Goal: Transaction & Acquisition: Purchase product/service

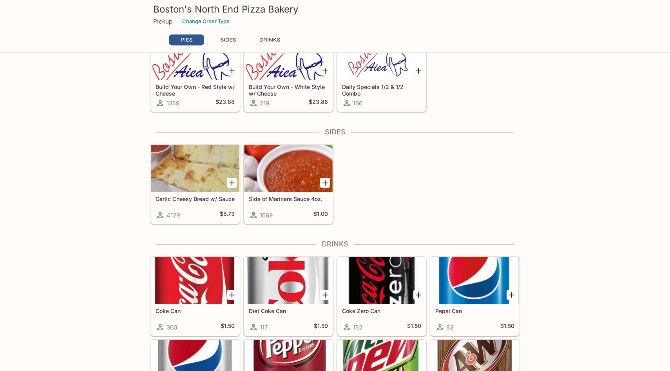
scroll to position [416, 0]
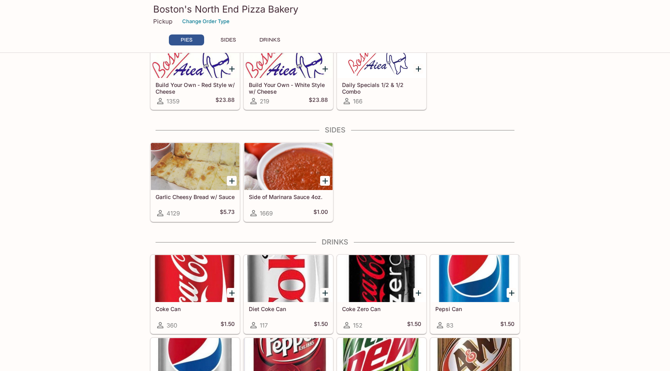
click at [234, 181] on icon "Add Garlic Cheesy Bread w/ Sauce" at bounding box center [231, 180] width 9 height 9
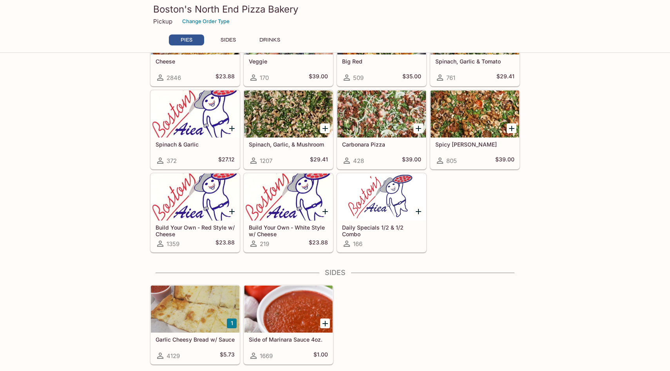
scroll to position [277, 0]
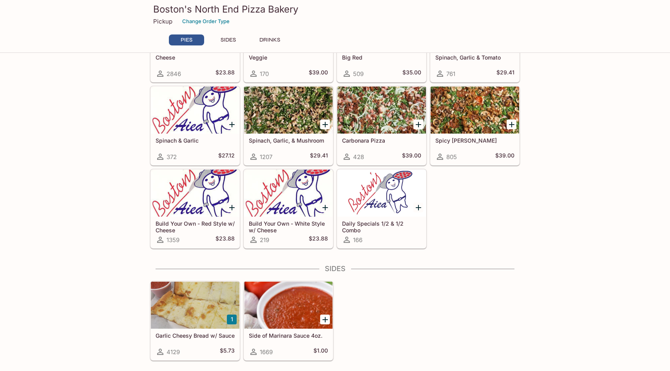
click at [232, 319] on button "1" at bounding box center [232, 320] width 10 height 10
click at [418, 209] on icon "Add Daily Specials 1/2 & 1/2 Combo" at bounding box center [418, 207] width 5 height 5
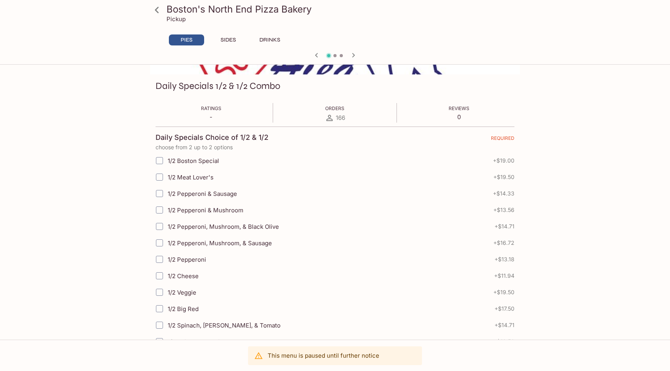
scroll to position [102, 0]
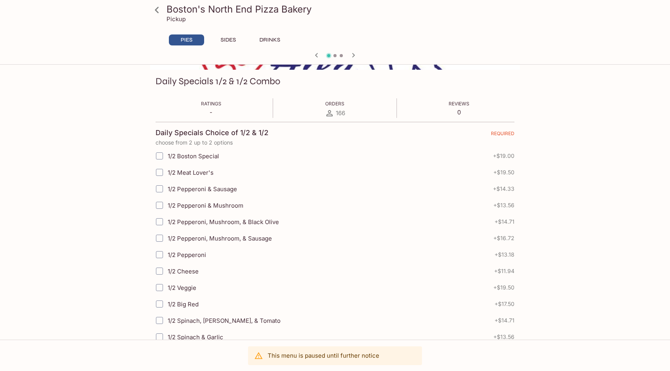
click at [159, 156] on input "1/2 Boston Special" at bounding box center [160, 156] width 16 height 16
checkbox input "true"
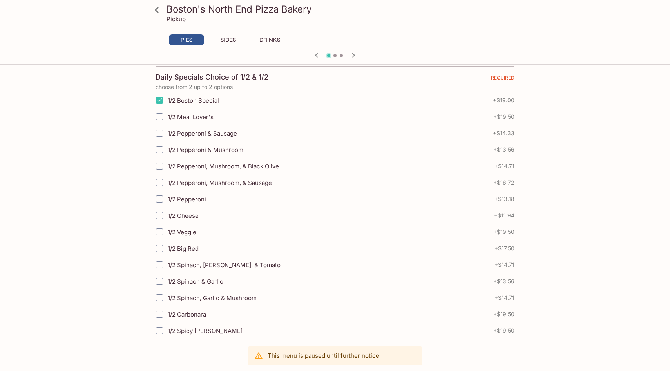
scroll to position [158, 0]
click at [160, 213] on input "1/2 Cheese" at bounding box center [160, 215] width 16 height 16
checkbox input "true"
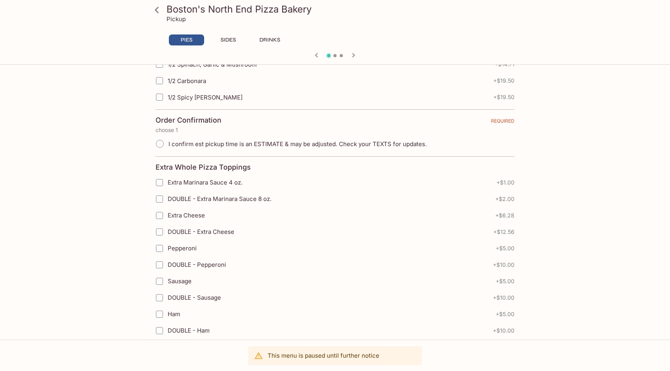
scroll to position [392, 0]
click at [161, 145] on input "I confirm est pickup time is an ESTIMATE & may be adjusted. Check your TEXTS fo…" at bounding box center [160, 143] width 16 height 16
radio input "true"
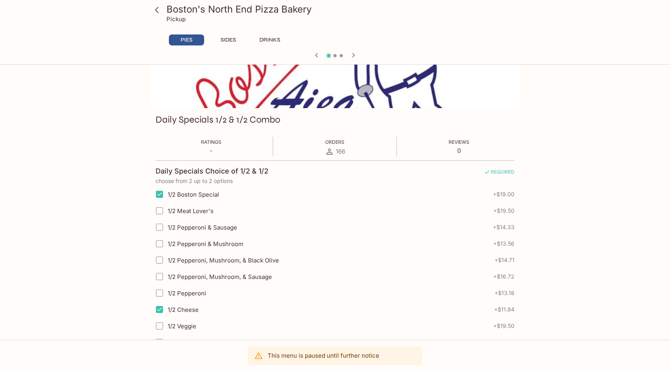
scroll to position [0, 0]
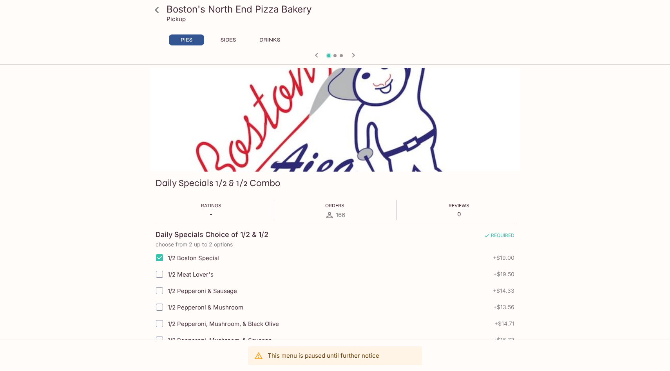
click at [235, 40] on button "SIDES" at bounding box center [227, 39] width 35 height 11
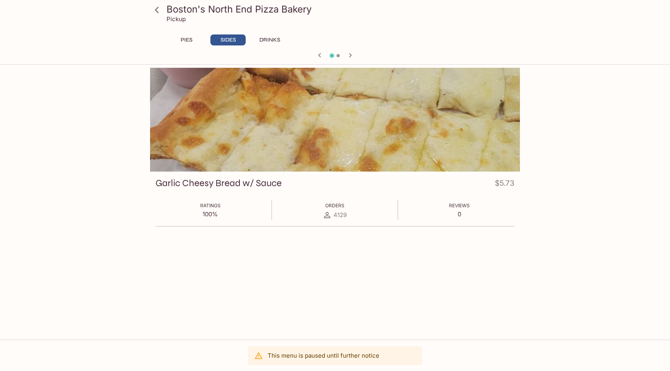
click at [160, 11] on icon at bounding box center [157, 10] width 14 height 14
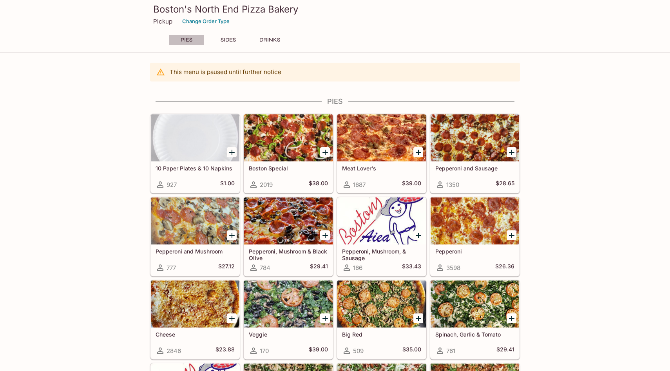
click at [185, 45] on button "PIES" at bounding box center [186, 39] width 35 height 11
click at [158, 25] on p "Pickup" at bounding box center [162, 21] width 19 height 7
click at [192, 70] on p "This menu is paused until further notice" at bounding box center [226, 71] width 112 height 7
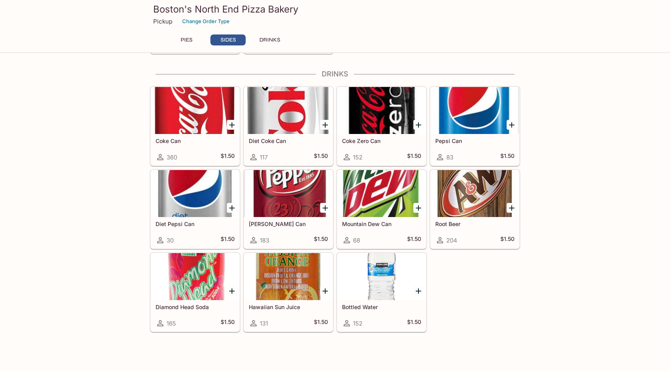
scroll to position [584, 0]
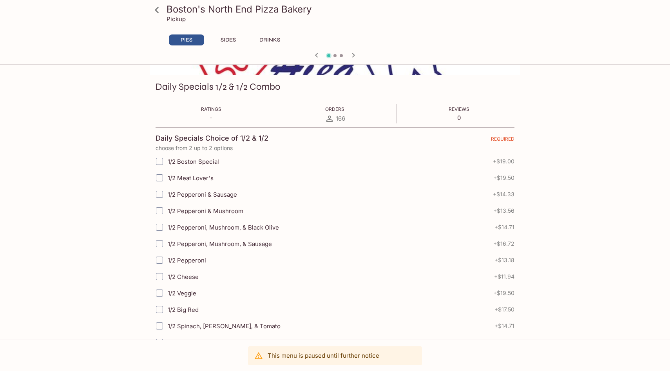
scroll to position [107, 0]
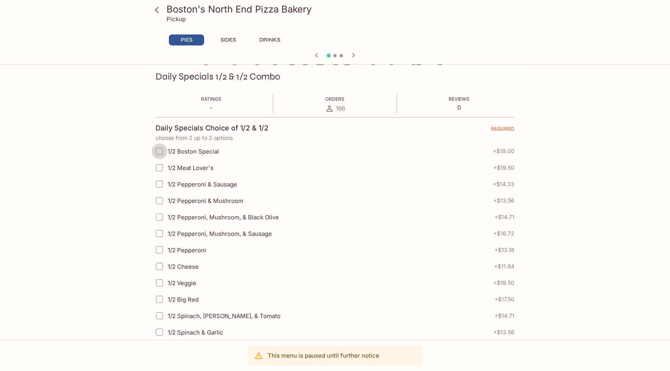
click at [162, 154] on input "1/2 Boston Special" at bounding box center [160, 151] width 16 height 16
checkbox input "true"
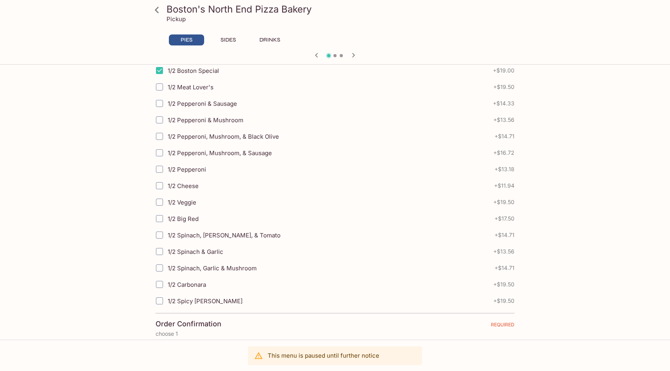
scroll to position [188, 0]
click at [159, 186] on input "1/2 Cheese" at bounding box center [160, 185] width 16 height 16
checkbox input "true"
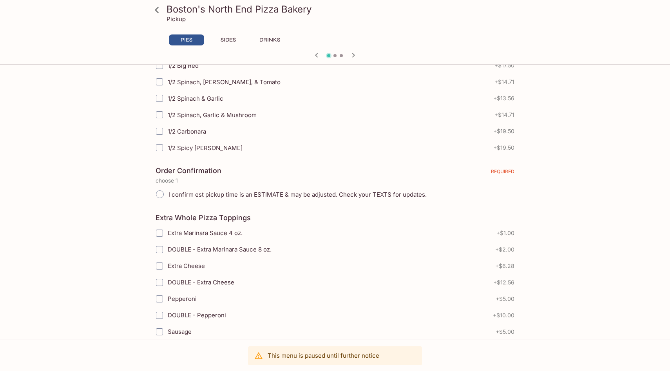
scroll to position [422, 0]
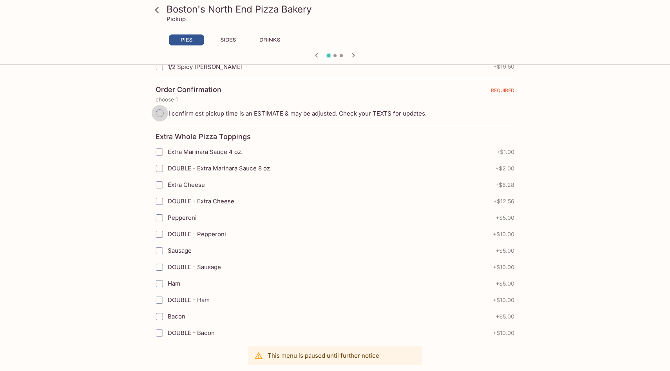
click at [161, 114] on input "I confirm est pickup time is an ESTIMATE & may be adjusted. Check your TEXTS fo…" at bounding box center [160, 113] width 16 height 16
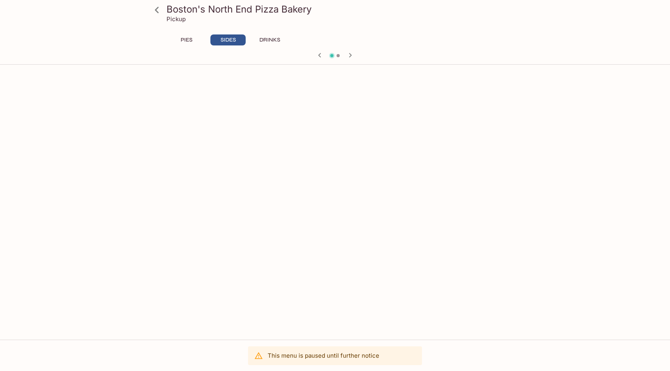
scroll to position [425, 0]
click at [264, 38] on button "DRINKS" at bounding box center [269, 39] width 35 height 11
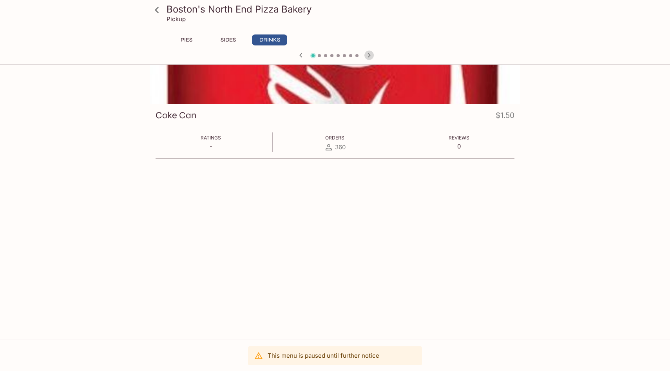
click at [372, 56] on icon "button" at bounding box center [368, 55] width 9 height 9
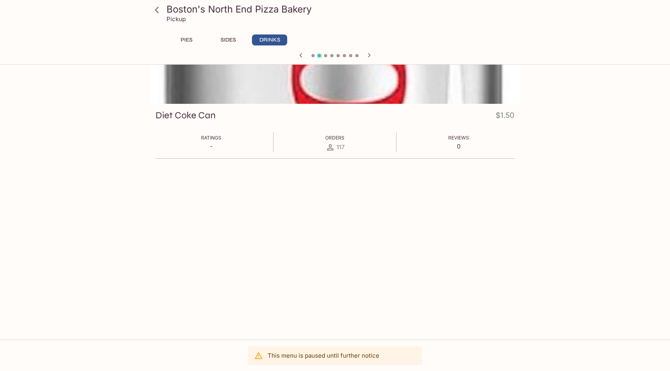
click at [372, 56] on icon "button" at bounding box center [368, 55] width 9 height 9
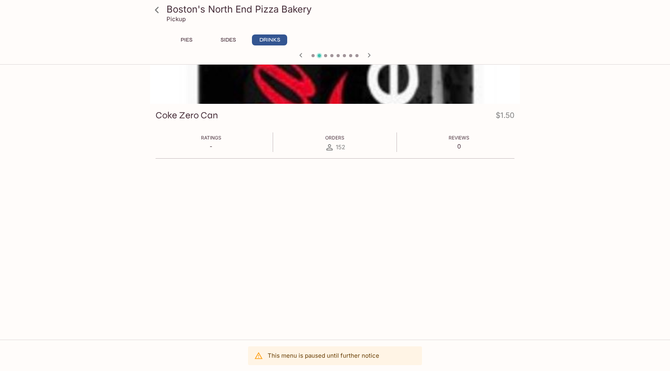
click at [372, 56] on icon "button" at bounding box center [368, 55] width 9 height 9
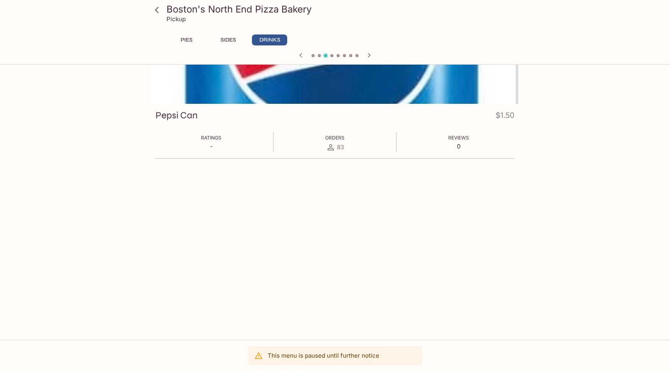
click at [372, 56] on icon "button" at bounding box center [368, 55] width 9 height 9
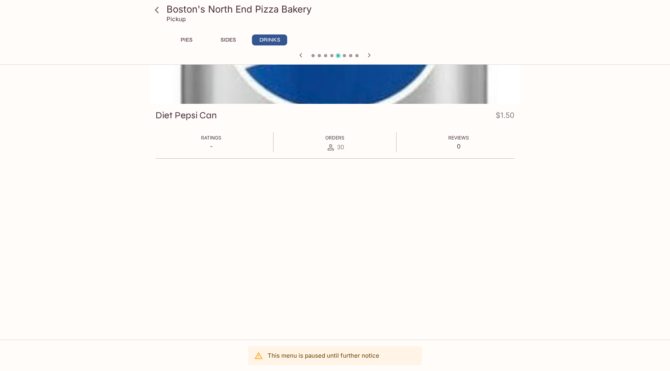
click at [372, 56] on icon "button" at bounding box center [368, 55] width 9 height 9
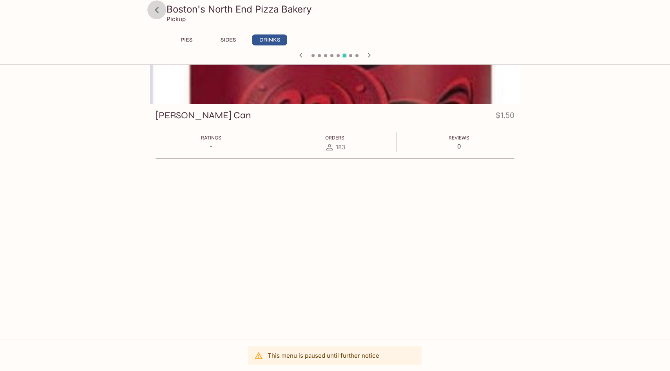
click at [152, 13] on icon at bounding box center [157, 10] width 14 height 14
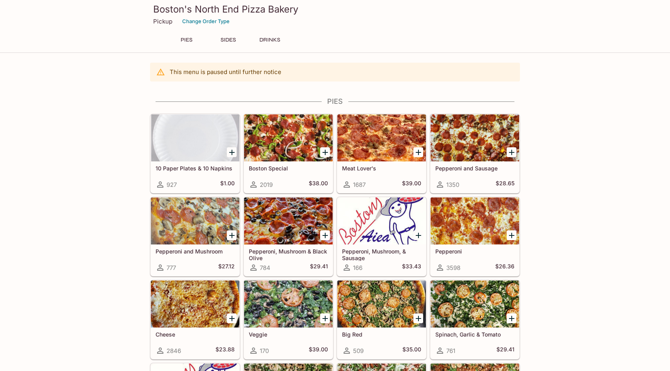
click at [160, 9] on h3 "Boston's North End Pizza Bakery" at bounding box center [335, 9] width 364 height 12
